Goal: Transaction & Acquisition: Purchase product/service

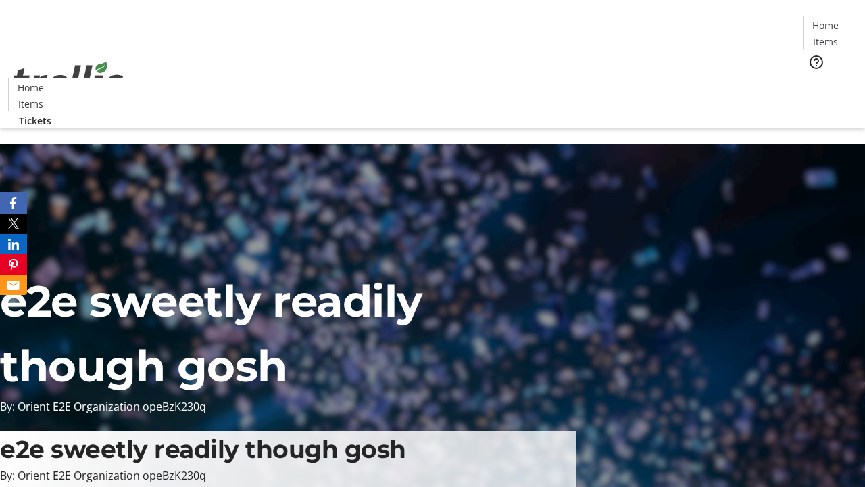
click at [814, 78] on span "Tickets" at bounding box center [830, 85] width 32 height 14
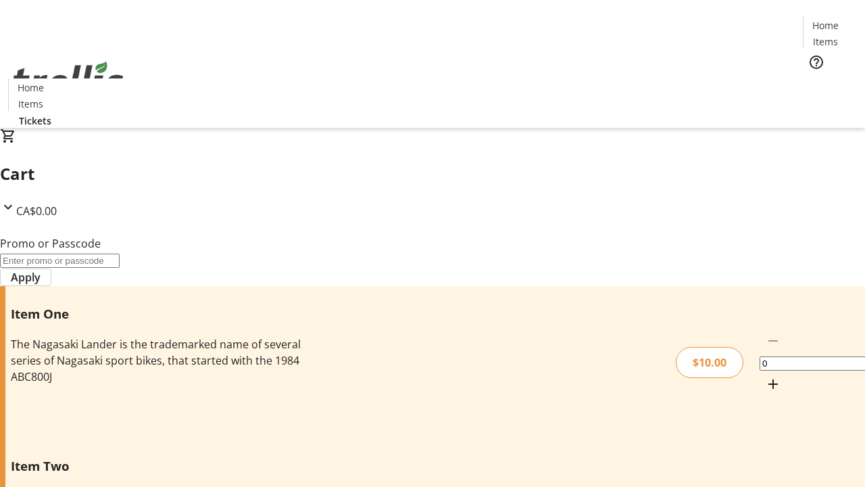
click at [765, 376] on mat-icon "Increment by one" at bounding box center [773, 384] width 16 height 16
type input "1"
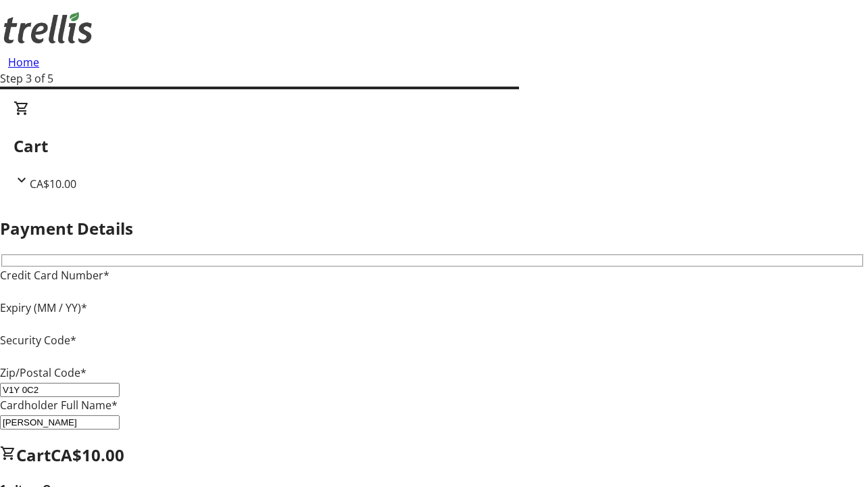
type input "V1Y 0C2"
